Goal: Book appointment/travel/reservation

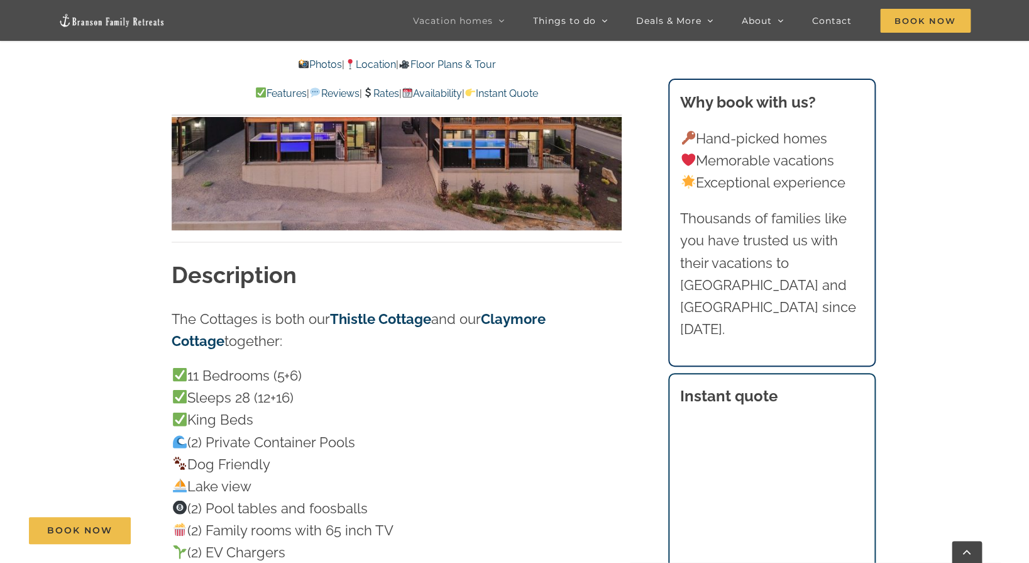
scroll to position [1006, 0]
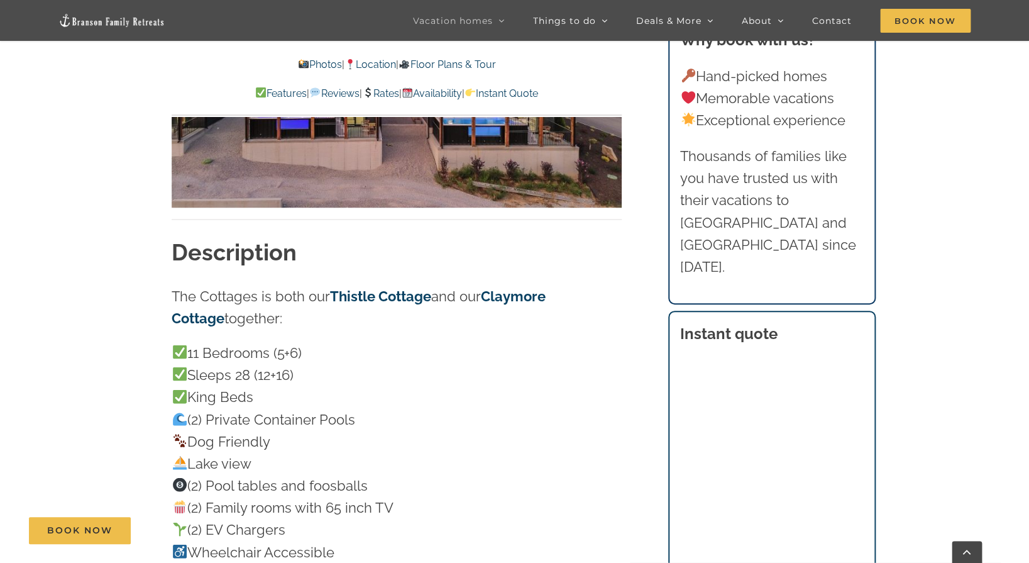
click at [388, 295] on link "Thistle Cottage" at bounding box center [380, 295] width 101 height 16
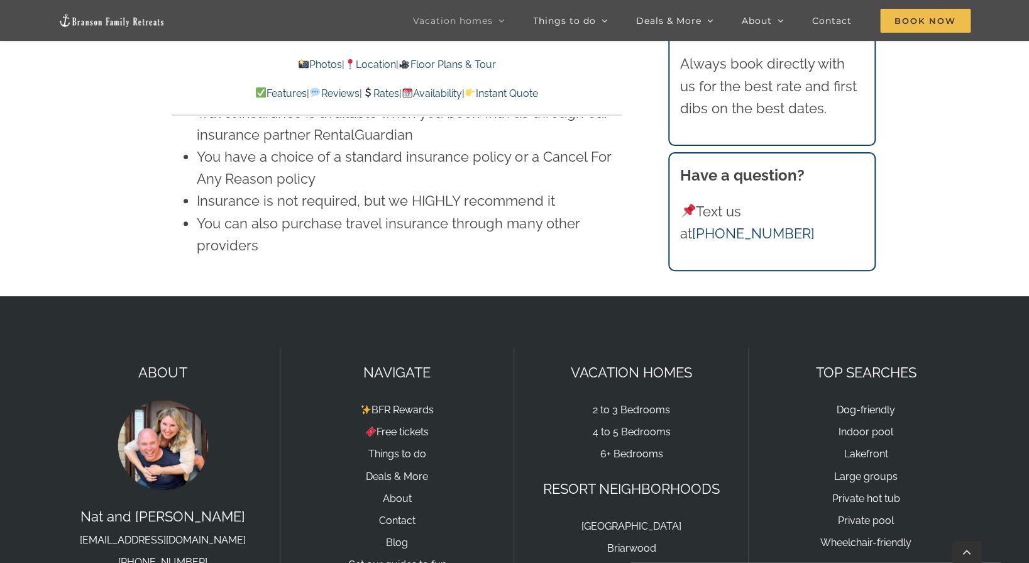
scroll to position [9159, 0]
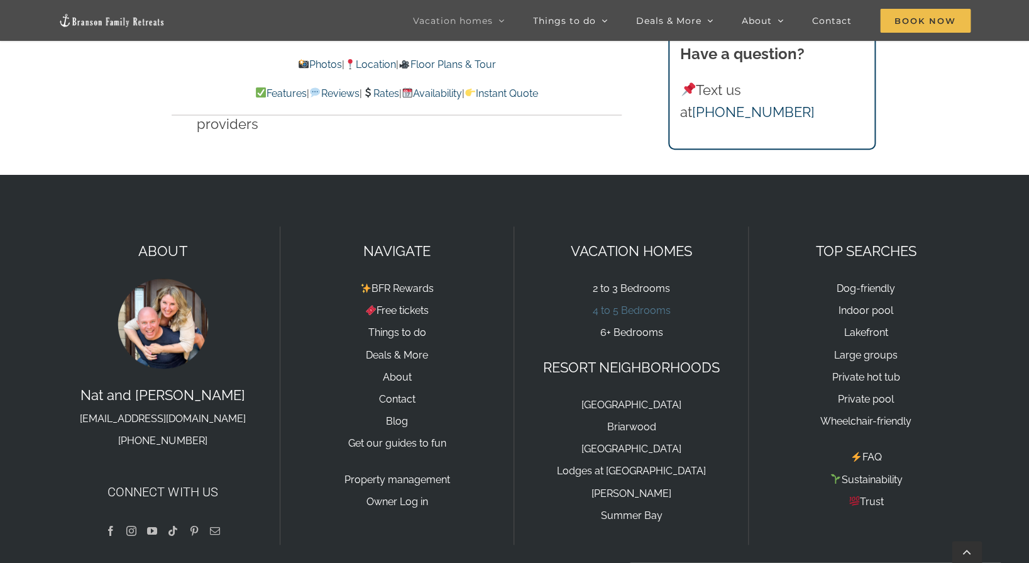
click at [649, 304] on link "4 to 5 Bedrooms" at bounding box center [631, 310] width 78 height 12
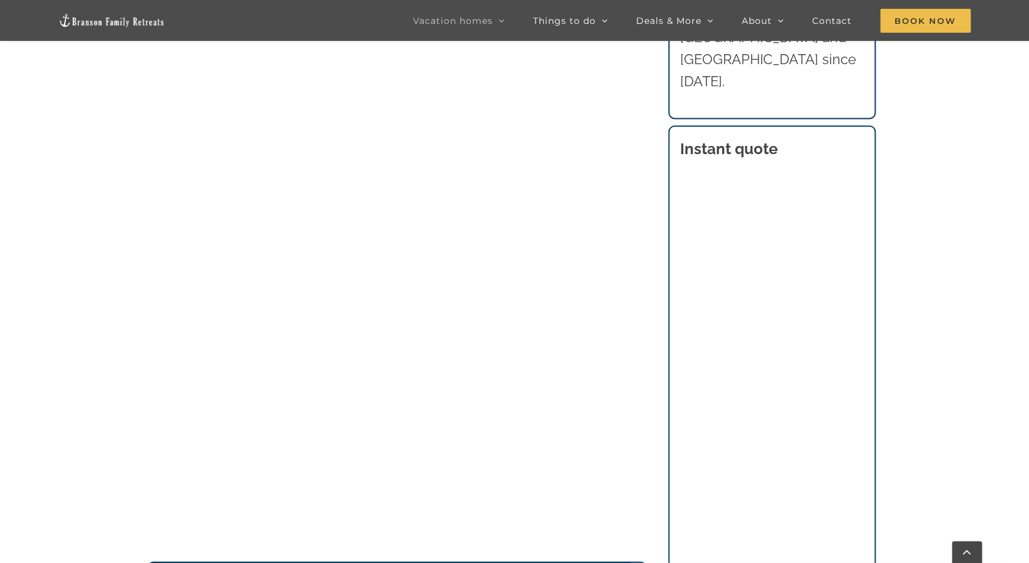
scroll to position [908, 0]
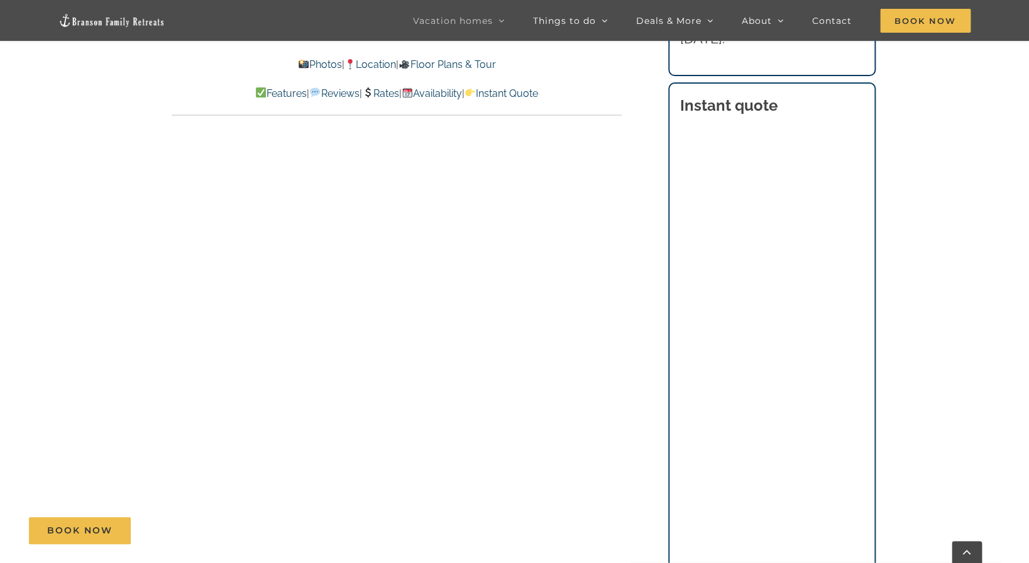
scroll to position [5406, 0]
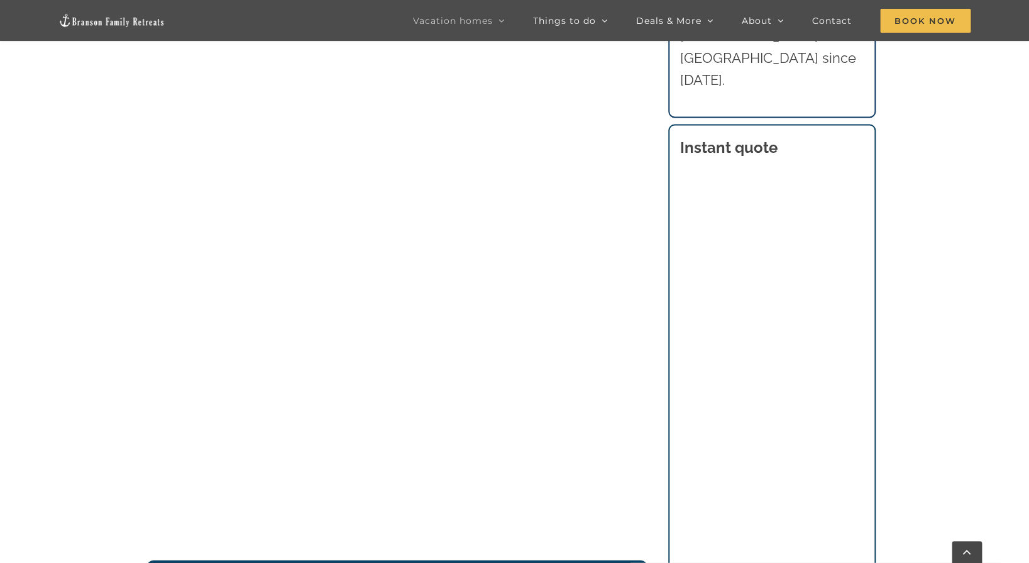
scroll to position [971, 0]
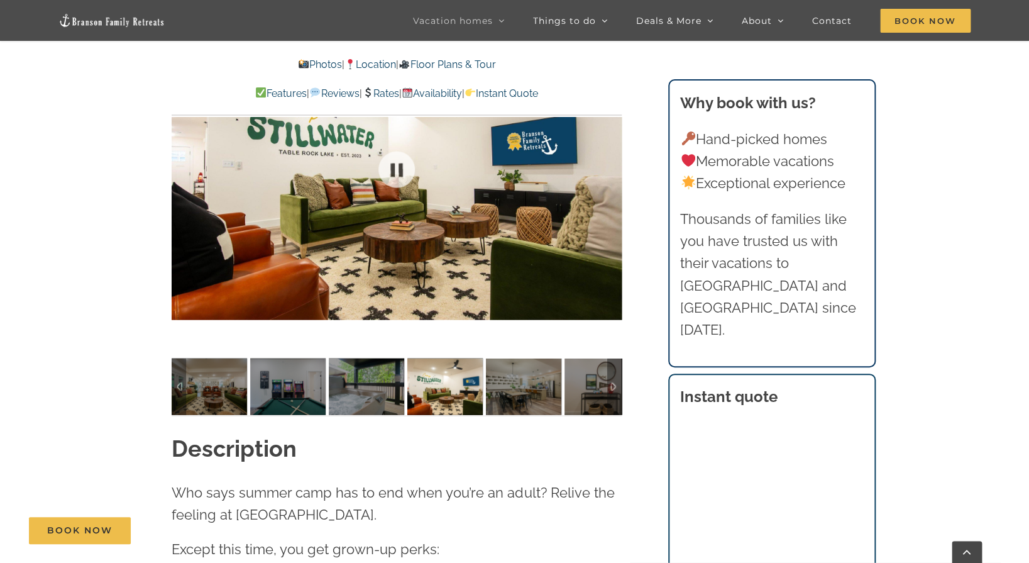
scroll to position [943, 0]
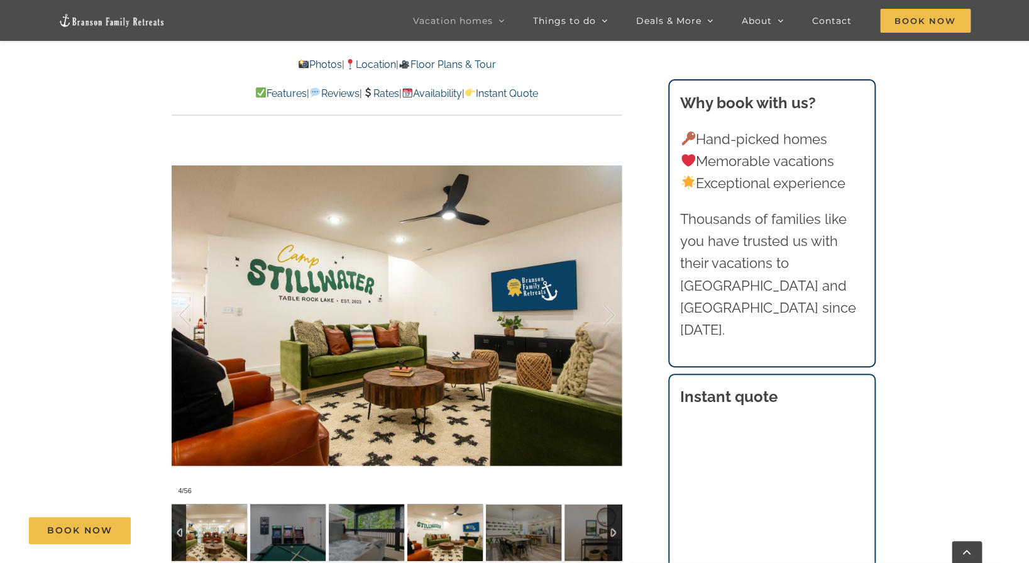
click at [226, 504] on img at bounding box center [209, 532] width 75 height 57
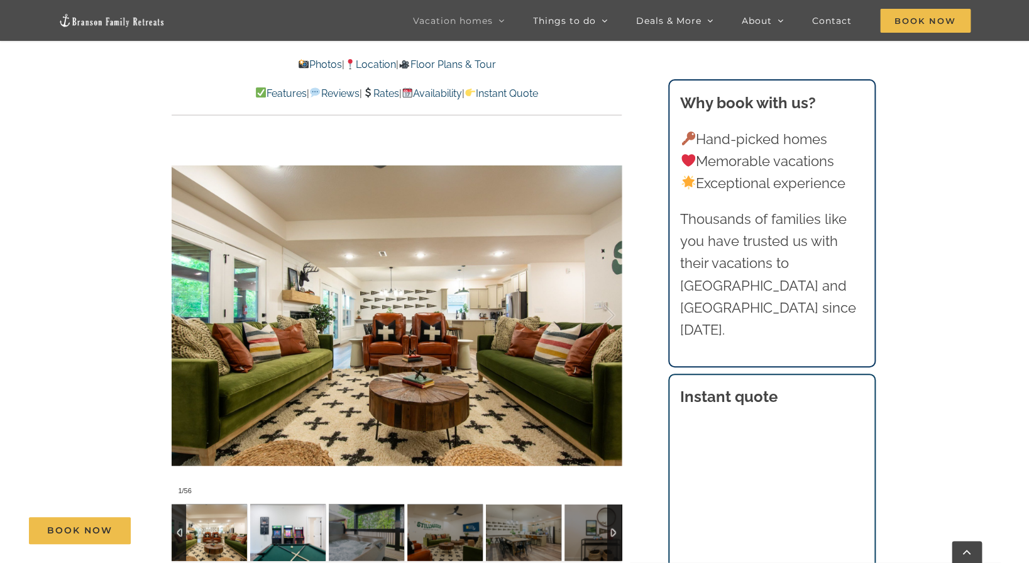
click at [275, 504] on img at bounding box center [287, 532] width 75 height 57
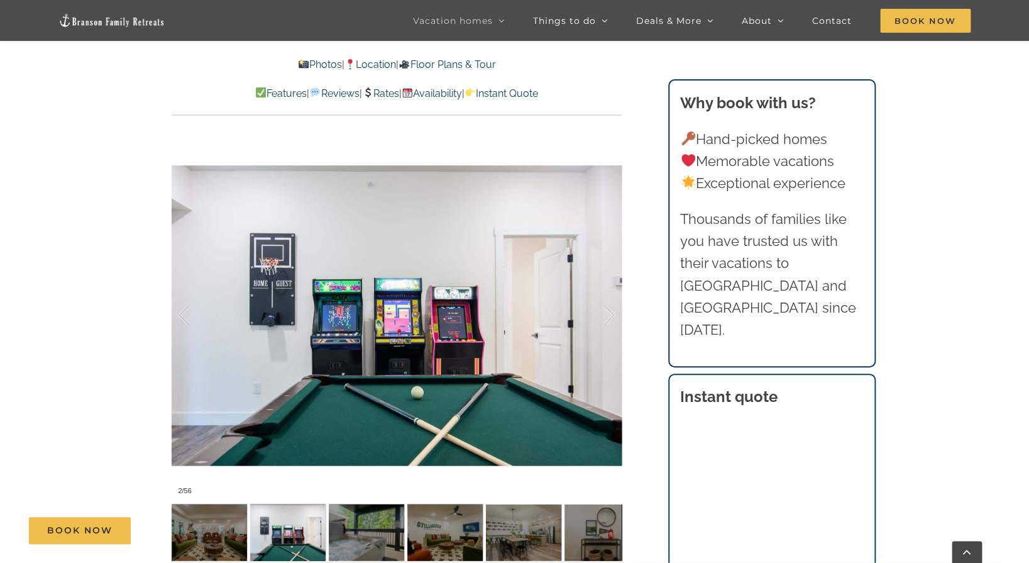
click at [343, 518] on div "Book Now" at bounding box center [523, 530] width 989 height 27
click at [348, 518] on div "Book Now" at bounding box center [523, 530] width 989 height 27
click at [607, 292] on div at bounding box center [595, 315] width 39 height 78
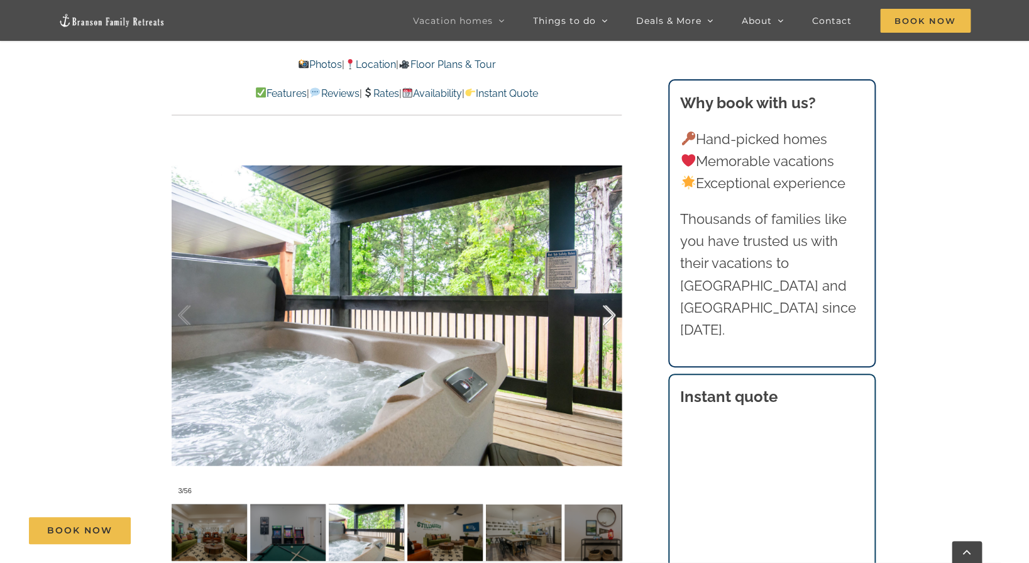
click at [607, 292] on div at bounding box center [595, 315] width 39 height 78
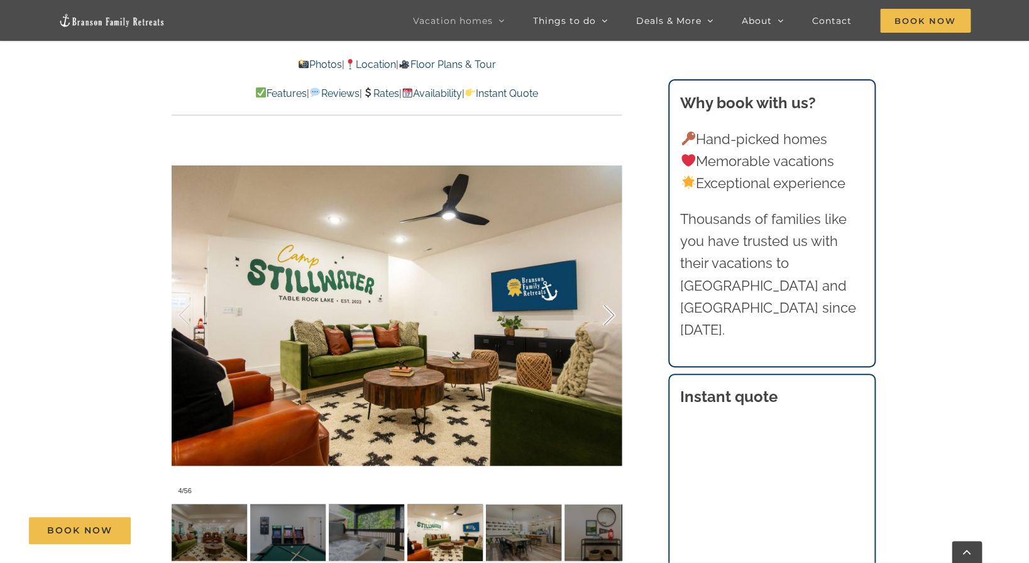
click at [607, 292] on div at bounding box center [595, 315] width 39 height 78
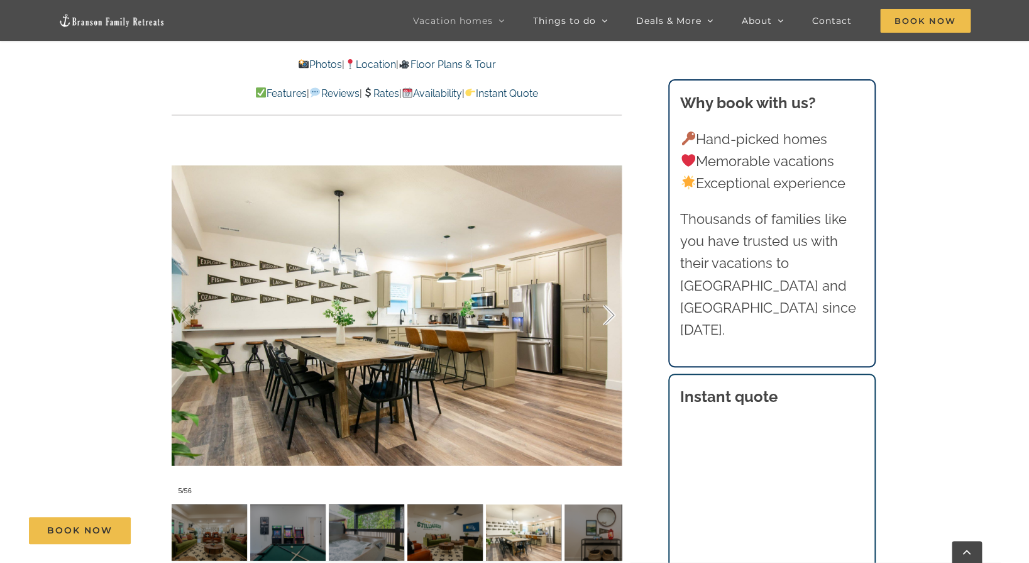
click at [607, 292] on div at bounding box center [595, 315] width 39 height 78
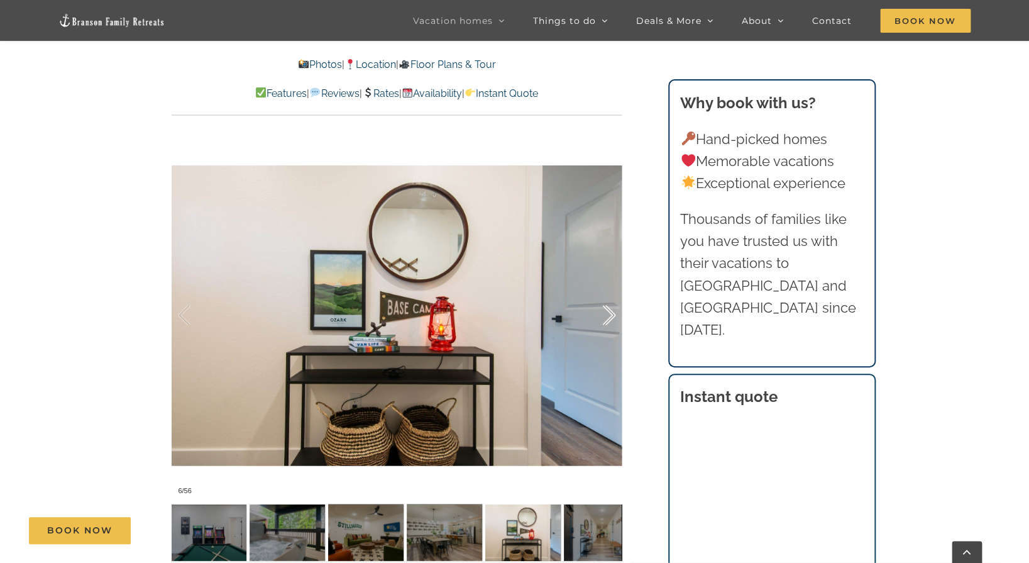
click at [607, 292] on div at bounding box center [595, 315] width 39 height 78
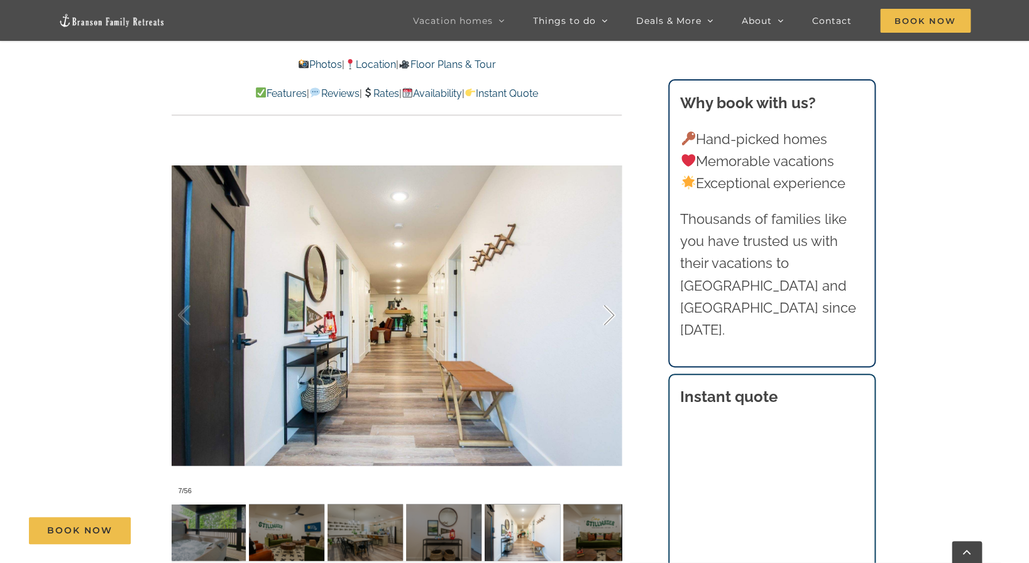
click at [607, 292] on div at bounding box center [595, 315] width 39 height 78
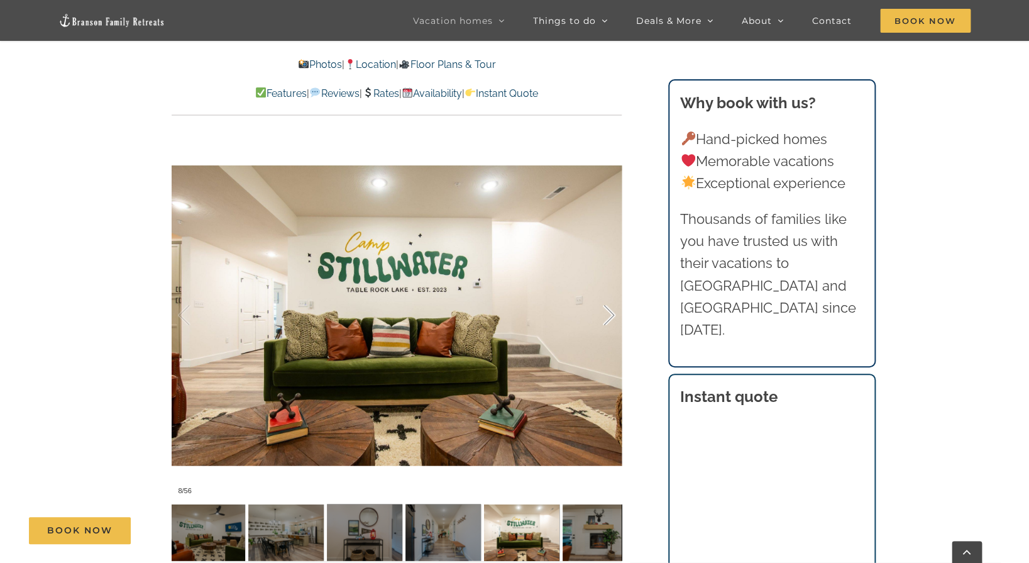
click at [607, 292] on div at bounding box center [595, 315] width 39 height 78
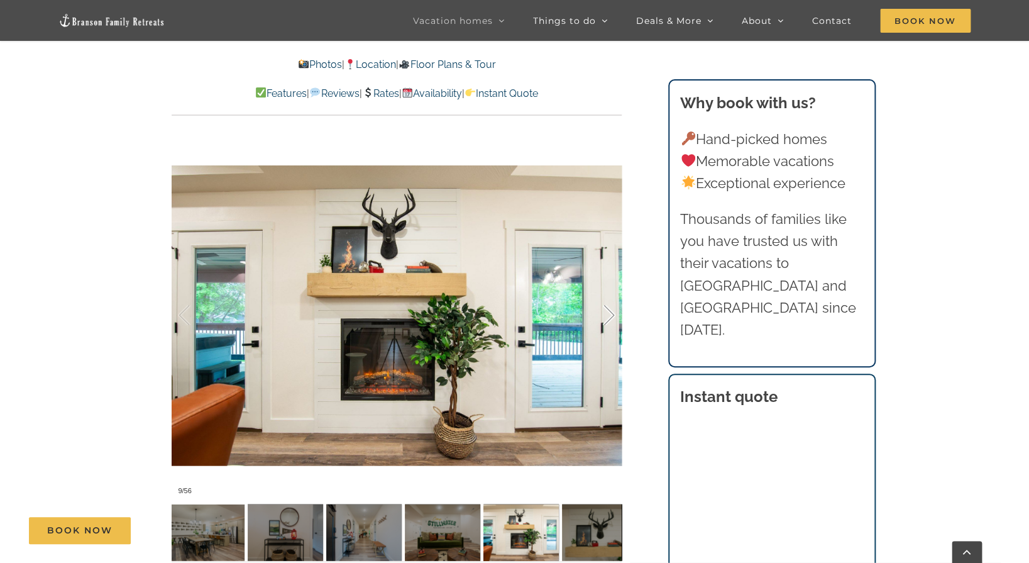
click at [607, 292] on div at bounding box center [595, 315] width 39 height 78
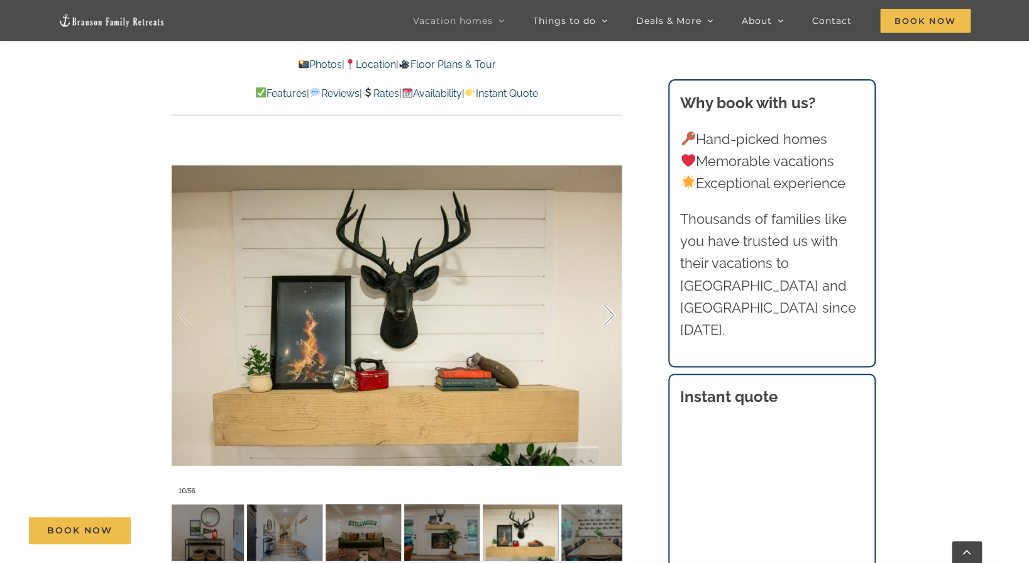
click at [607, 292] on div at bounding box center [595, 315] width 39 height 78
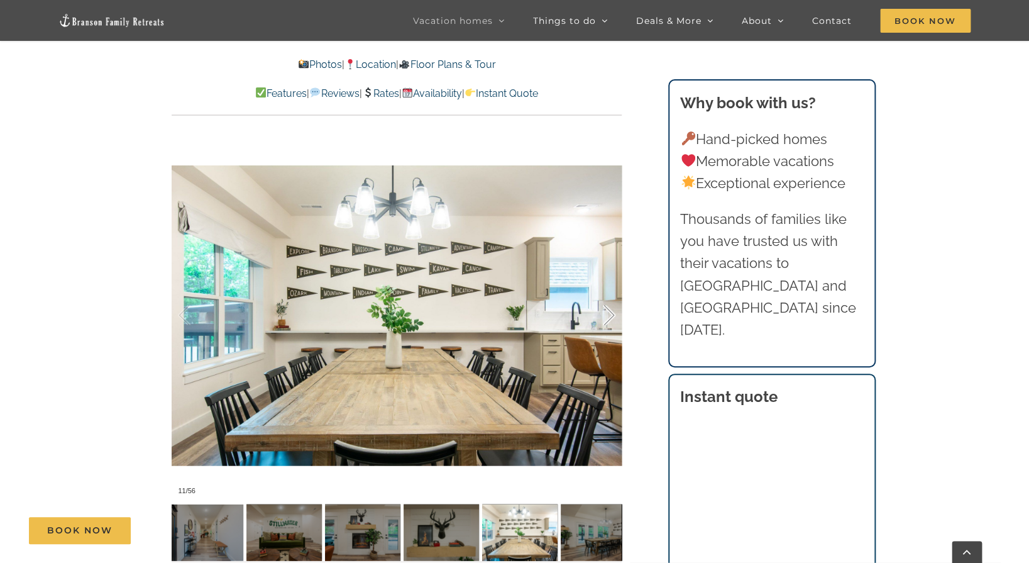
click at [607, 292] on div at bounding box center [595, 315] width 39 height 78
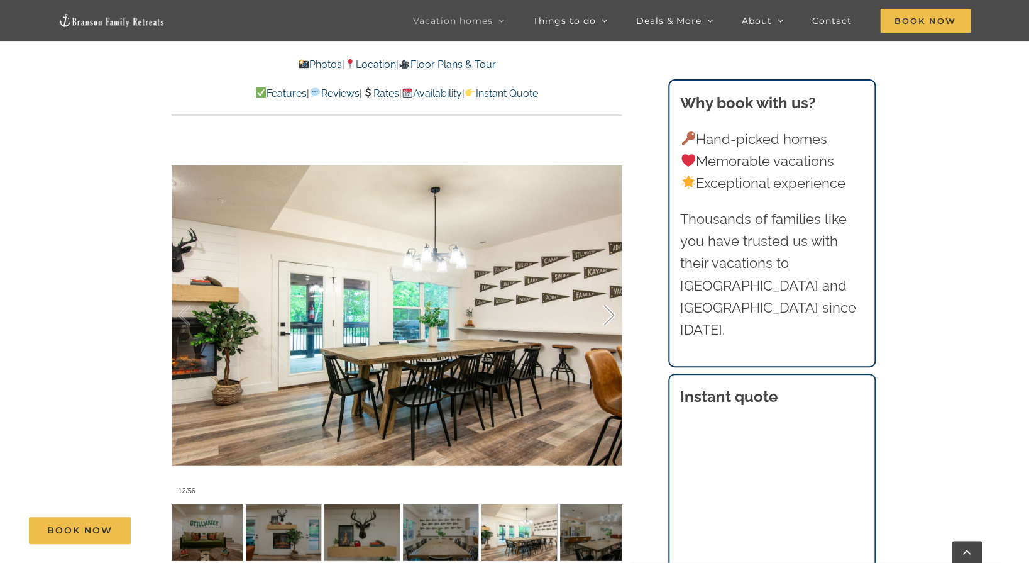
click at [607, 292] on div at bounding box center [595, 315] width 39 height 78
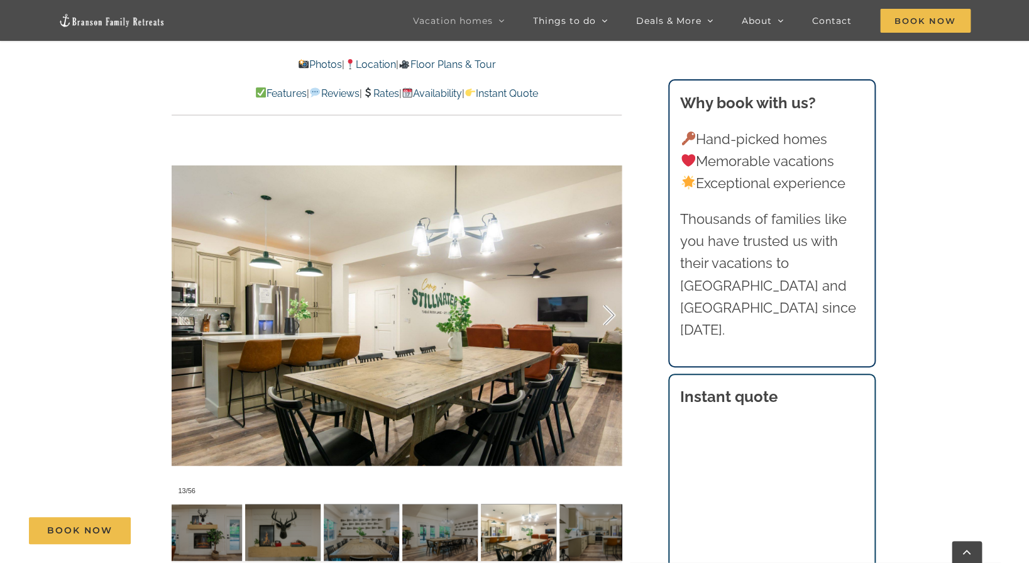
click at [607, 292] on div at bounding box center [595, 315] width 39 height 78
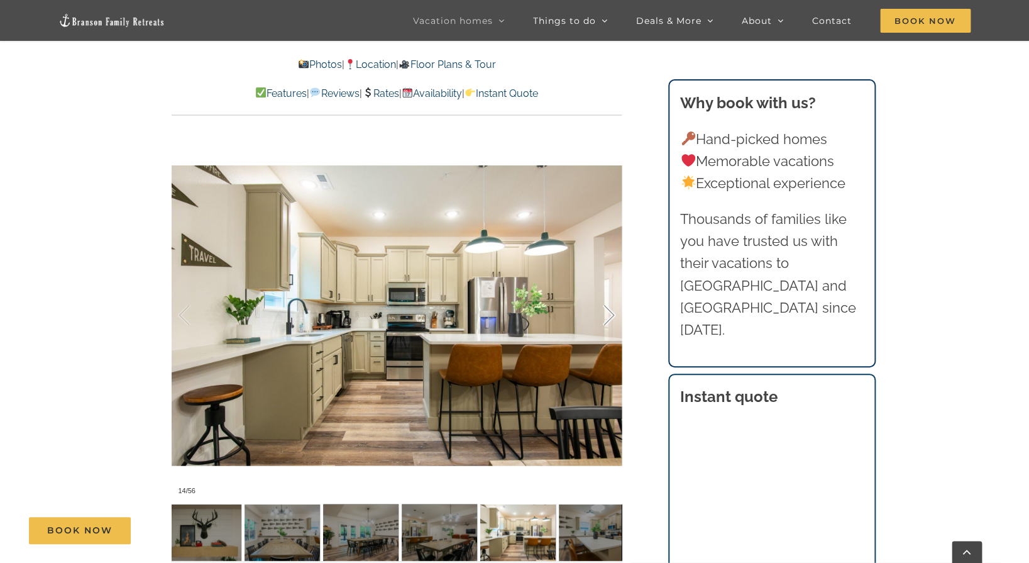
click at [607, 292] on div at bounding box center [595, 315] width 39 height 78
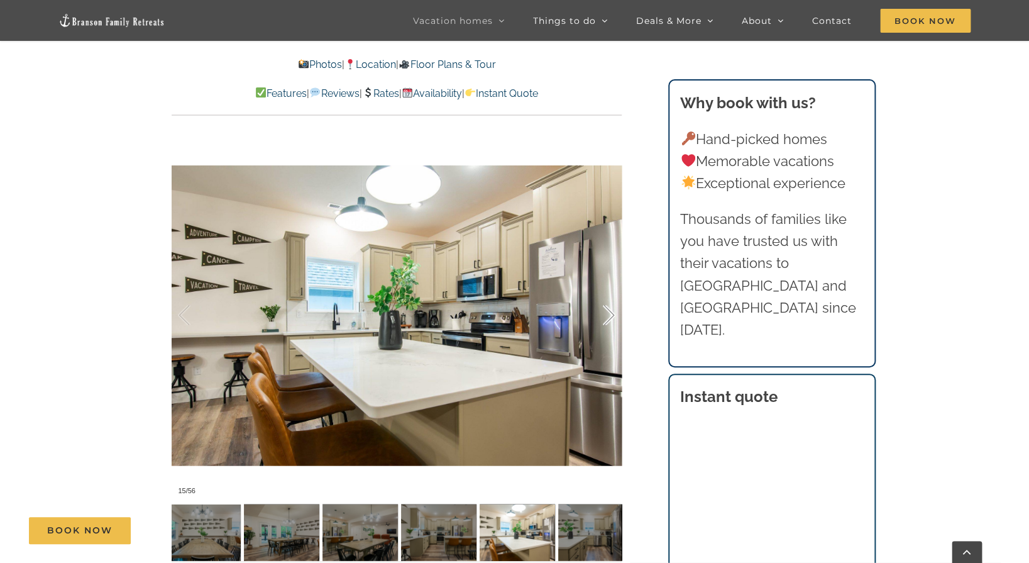
click at [607, 292] on div at bounding box center [595, 315] width 39 height 78
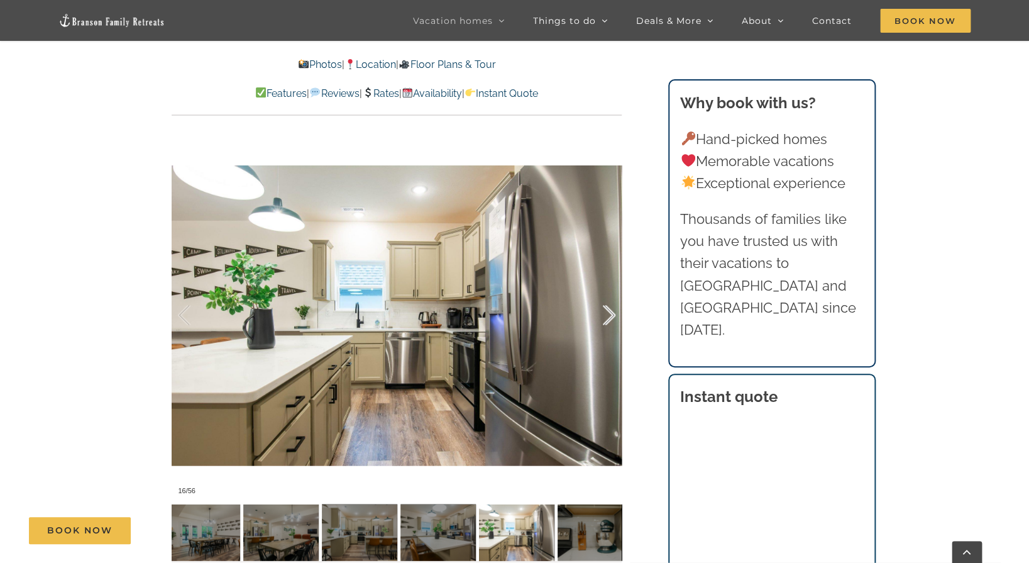
click at [607, 292] on div at bounding box center [595, 315] width 39 height 78
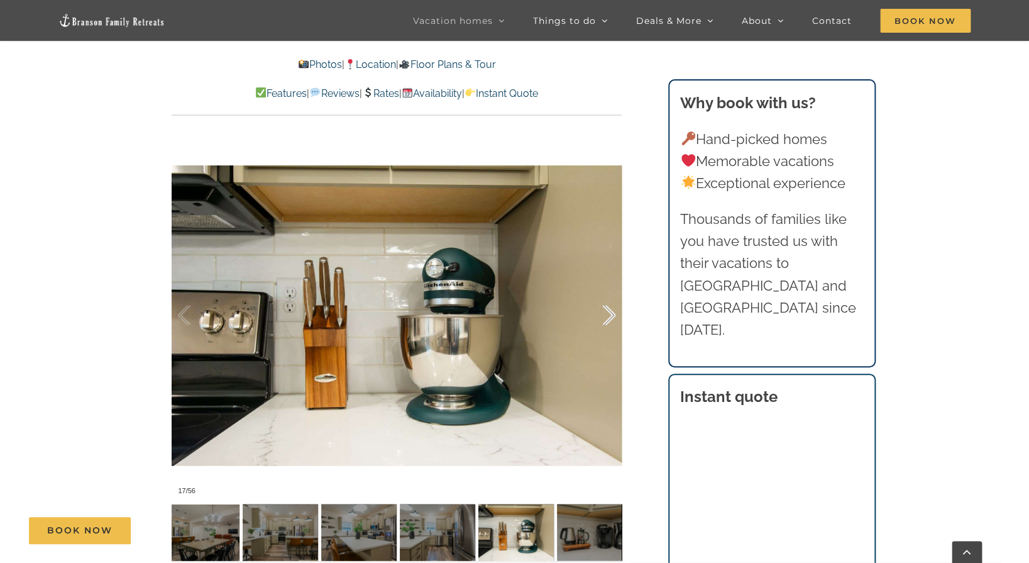
click at [607, 292] on div at bounding box center [595, 315] width 39 height 78
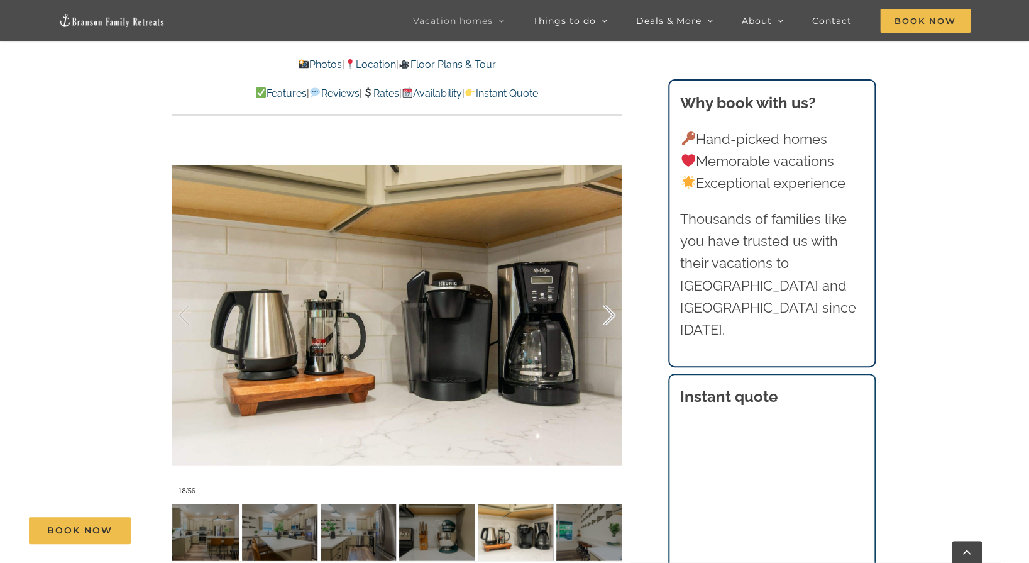
click at [607, 292] on div at bounding box center [595, 315] width 39 height 78
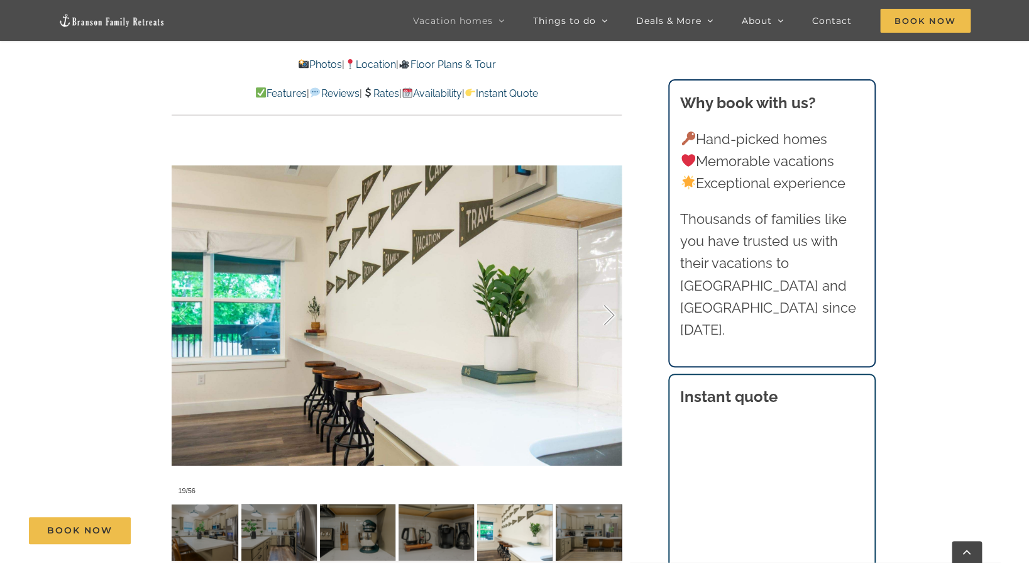
click at [607, 292] on div at bounding box center [595, 315] width 39 height 78
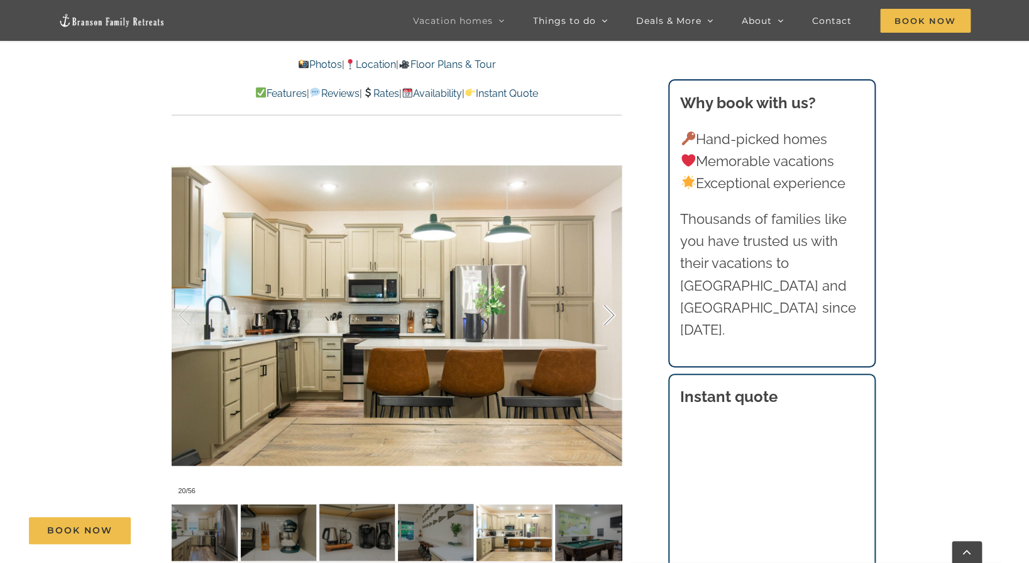
click at [607, 292] on div at bounding box center [595, 315] width 39 height 78
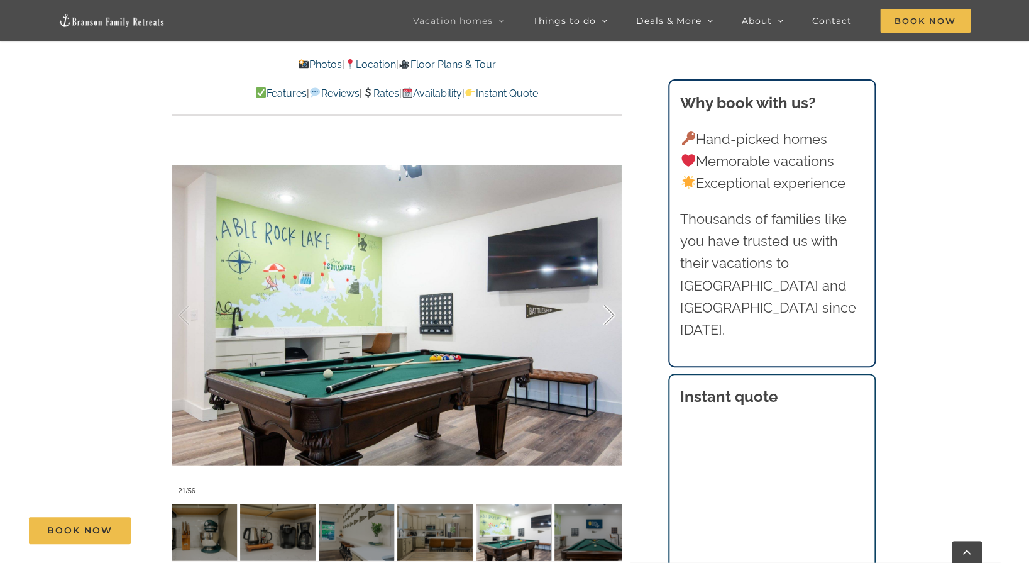
click at [607, 292] on div at bounding box center [595, 315] width 39 height 78
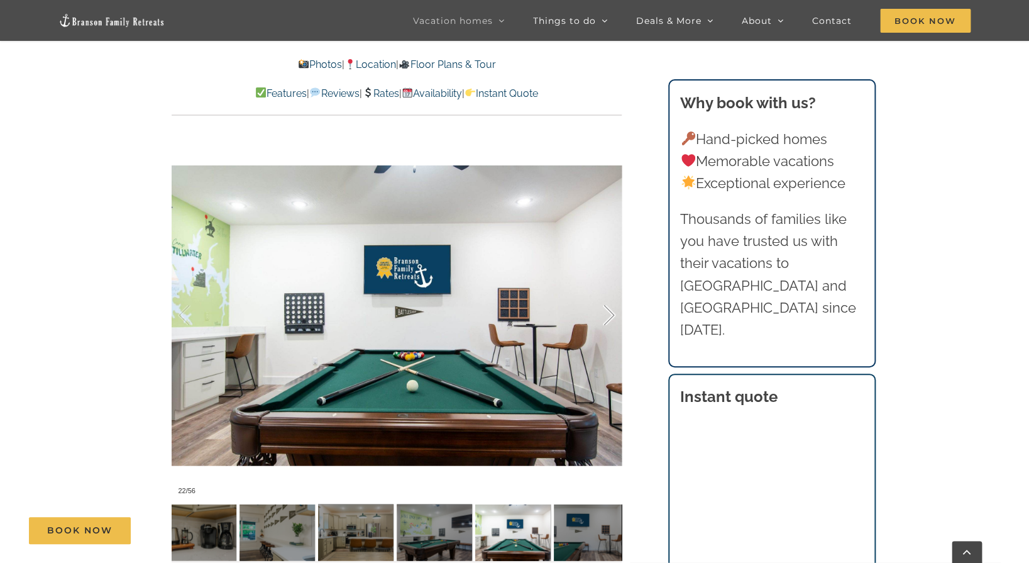
click at [607, 292] on div at bounding box center [595, 315] width 39 height 78
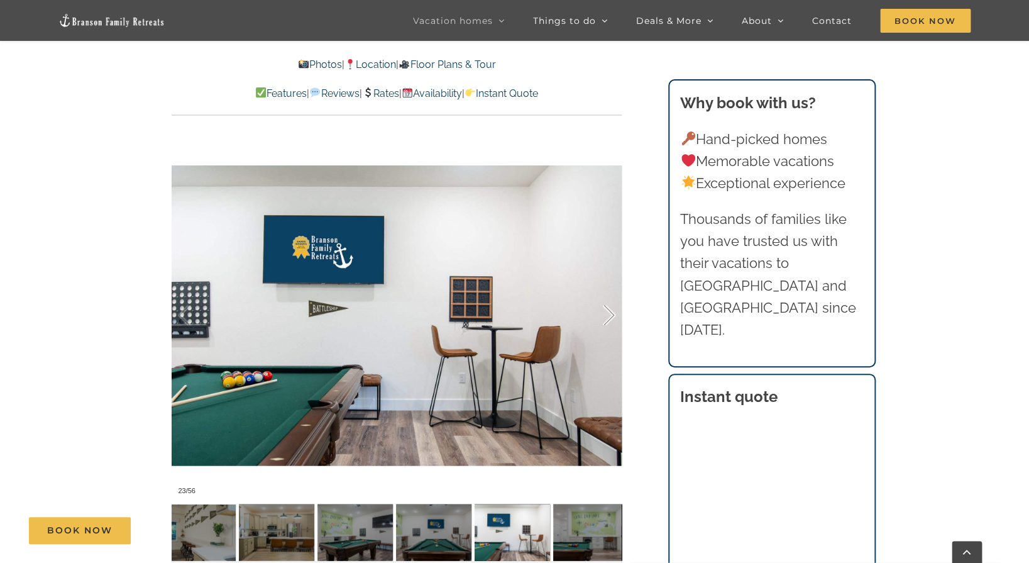
click at [607, 292] on div at bounding box center [595, 315] width 39 height 78
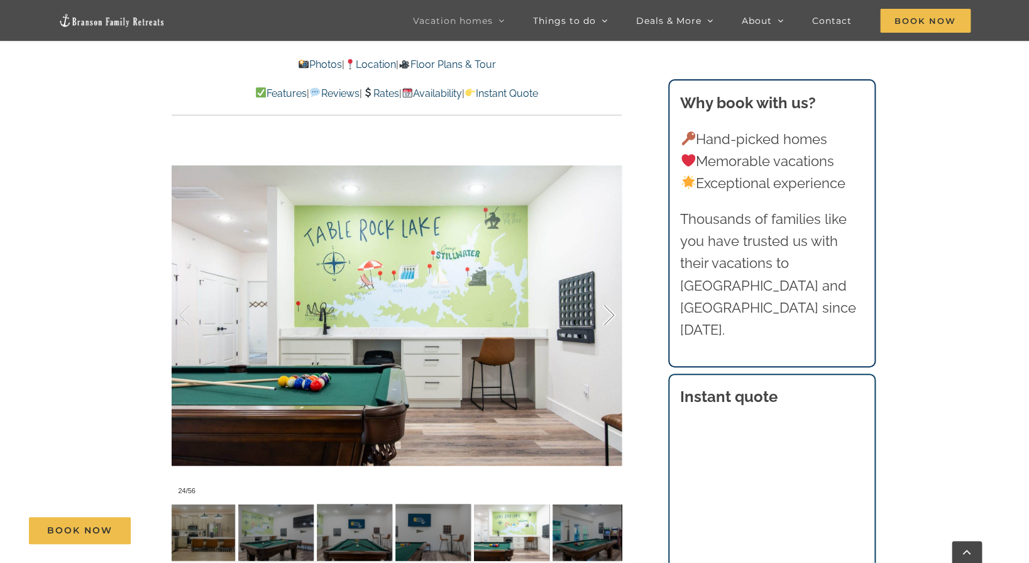
click at [607, 292] on div at bounding box center [595, 315] width 39 height 78
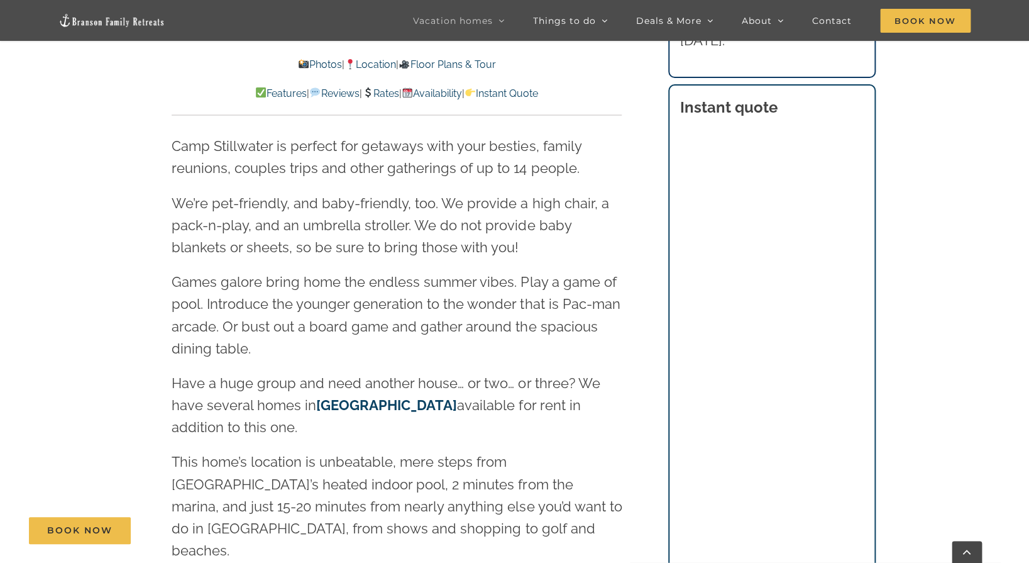
scroll to position [1886, 0]
